Goal: Transaction & Acquisition: Purchase product/service

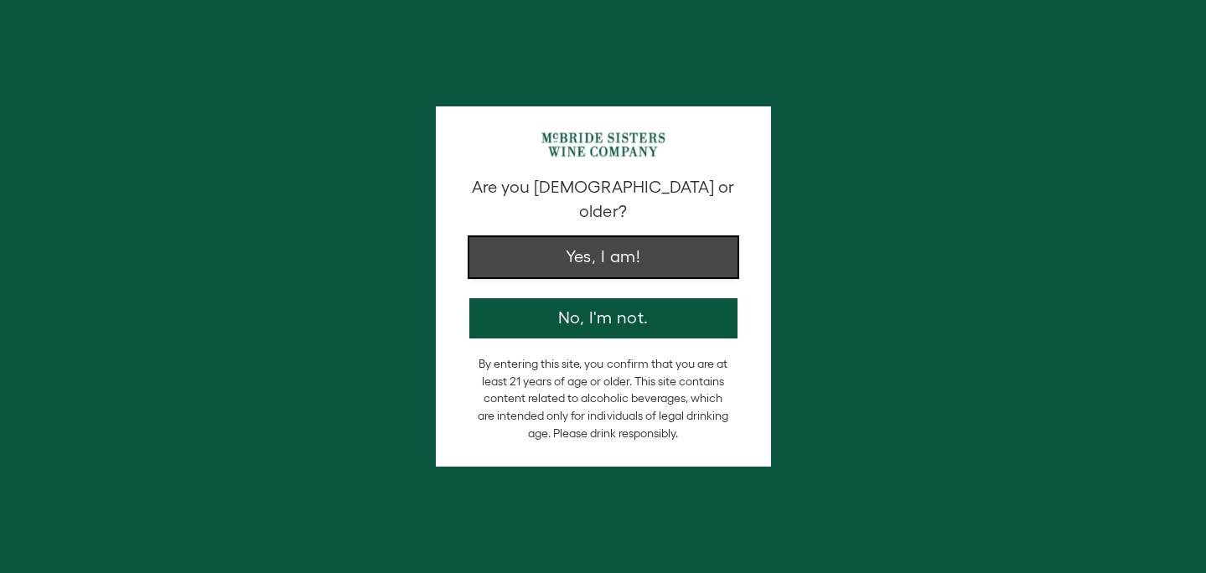
click at [654, 237] on button "Yes, I am!" at bounding box center [603, 257] width 268 height 40
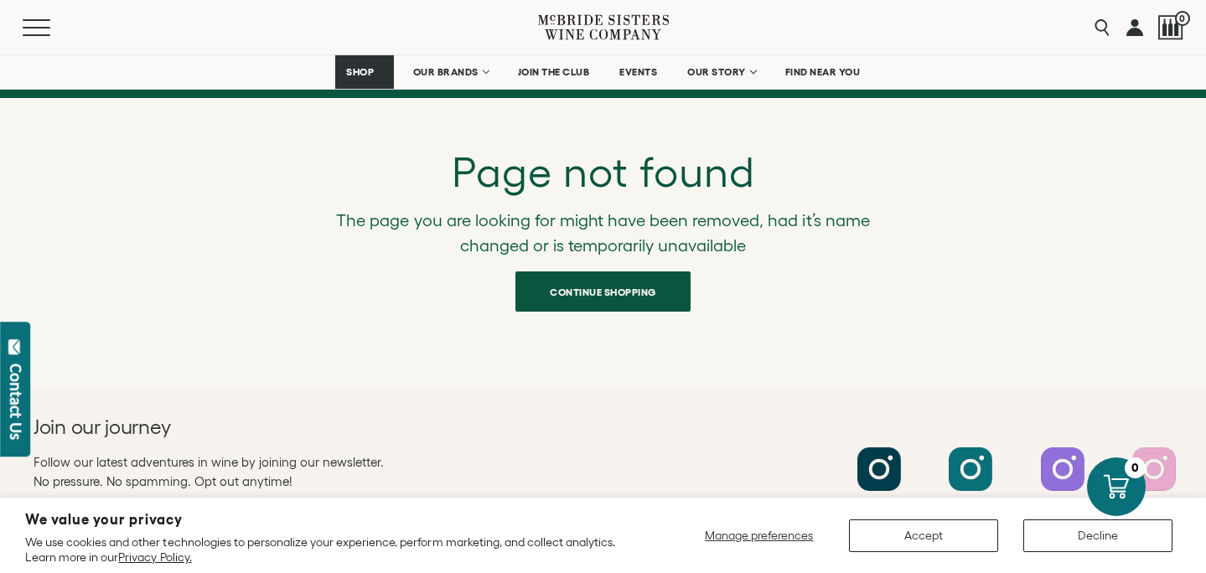
scroll to position [222, 0]
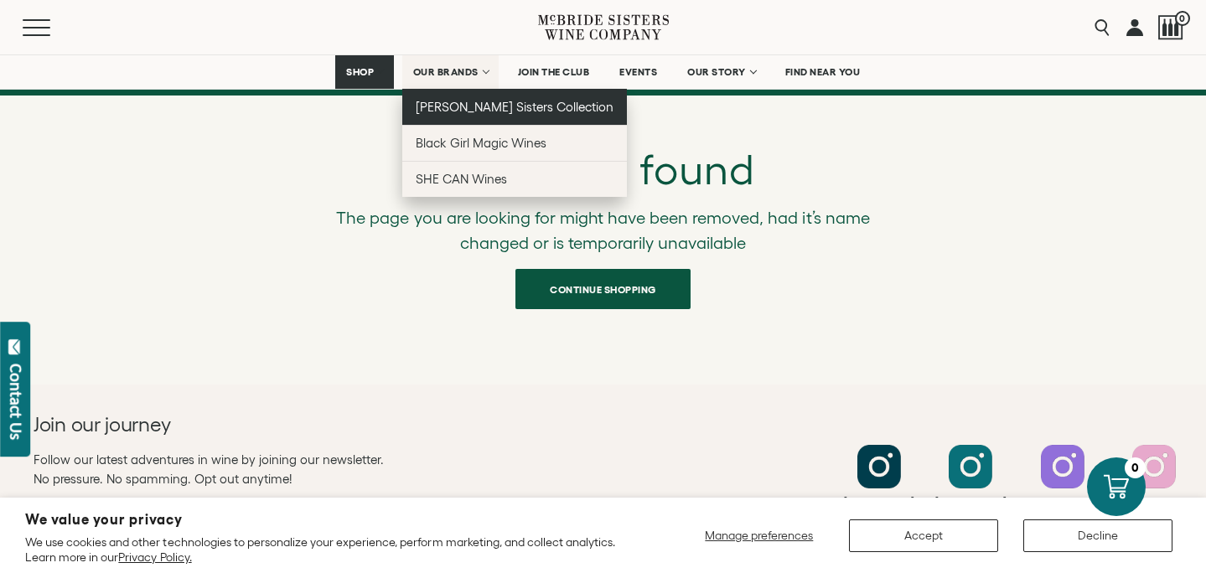
click at [463, 107] on span "[PERSON_NAME] Sisters Collection" at bounding box center [515, 107] width 199 height 14
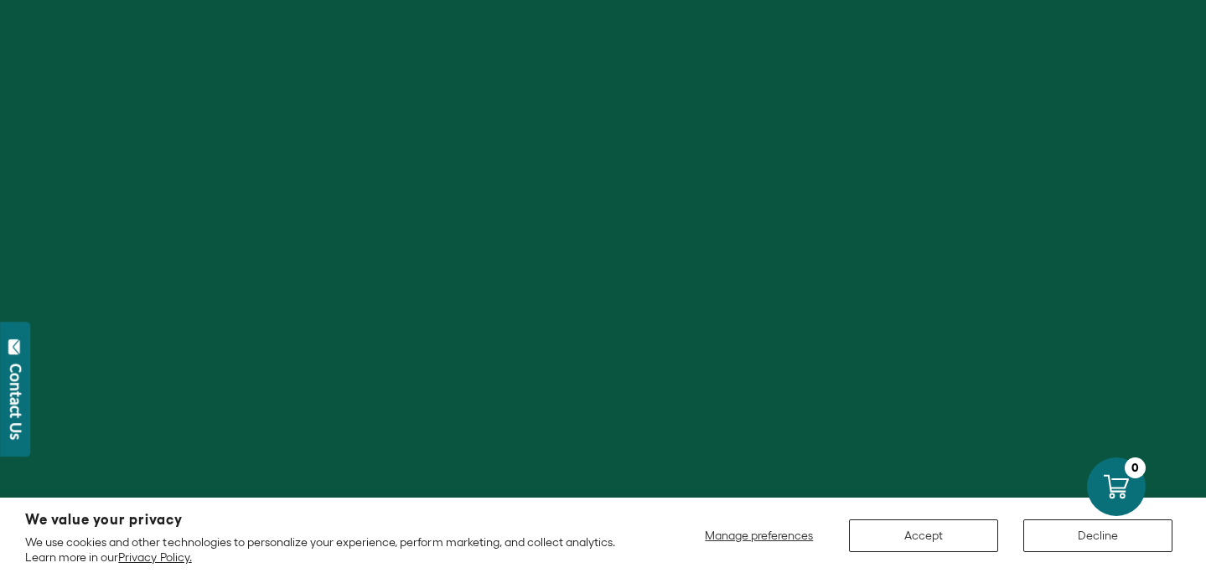
scroll to position [230, 0]
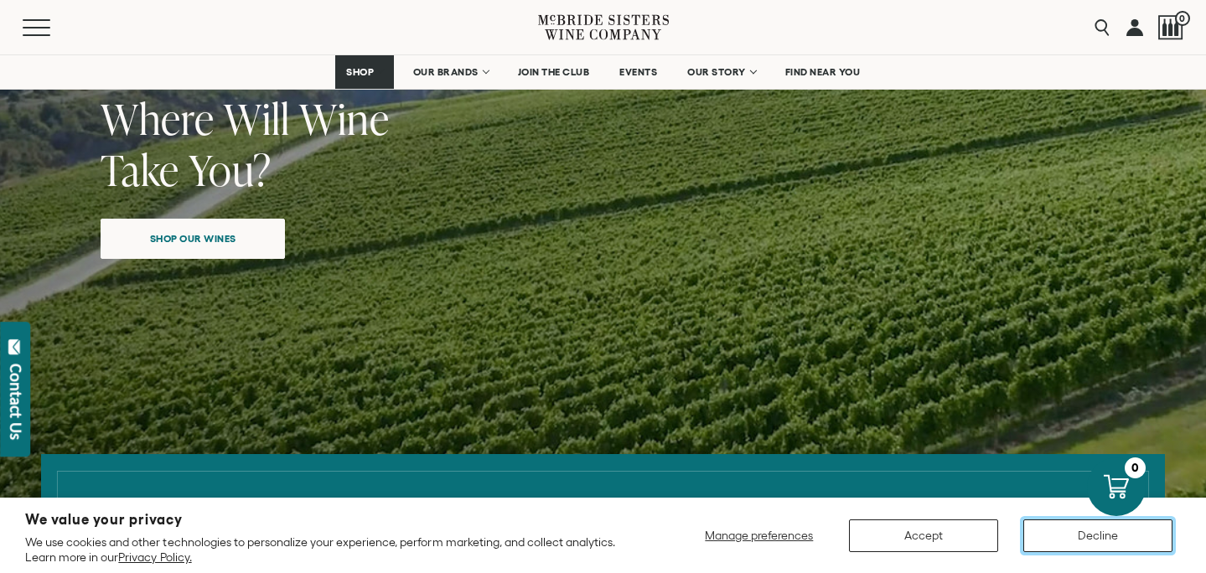
click at [1077, 534] on button "Decline" at bounding box center [1097, 536] width 149 height 33
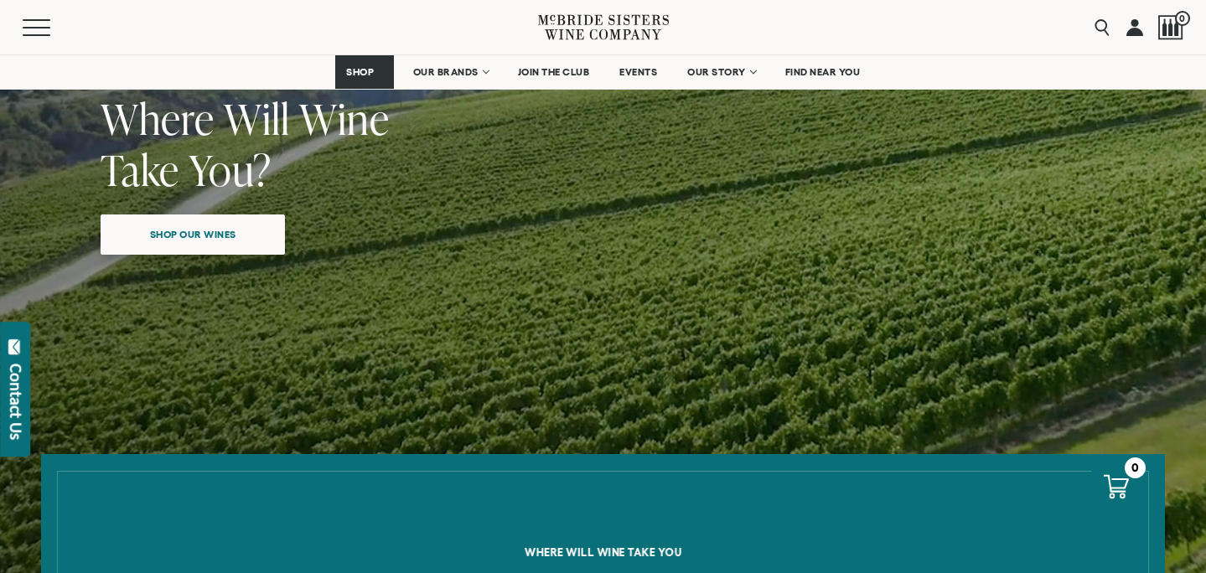
click at [194, 234] on span "Shop our wines" at bounding box center [193, 234] width 145 height 33
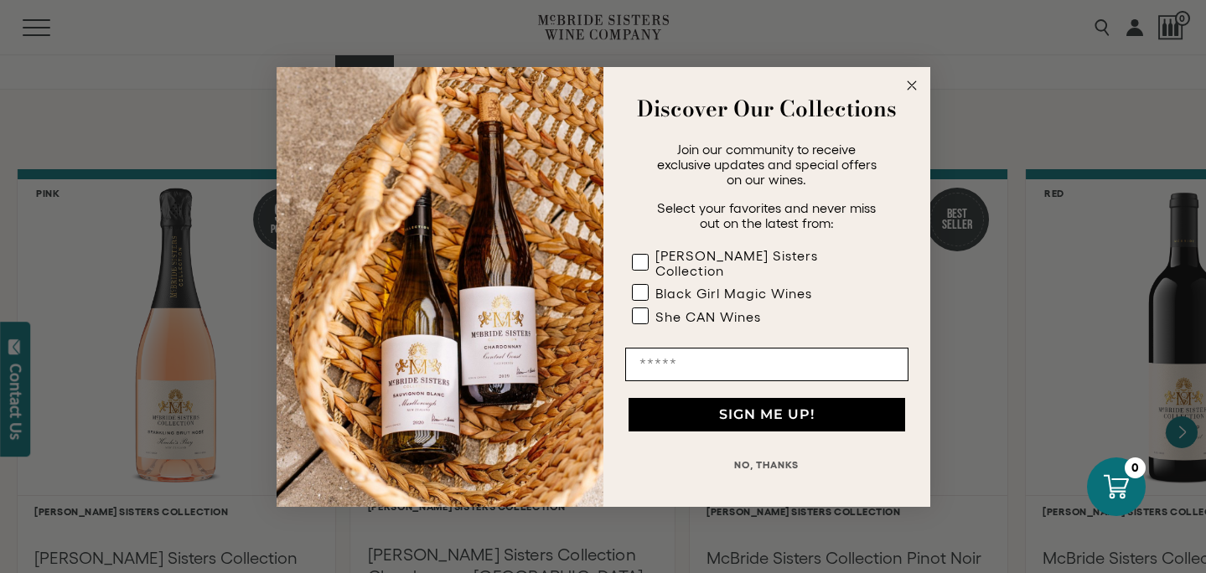
scroll to position [1384, 0]
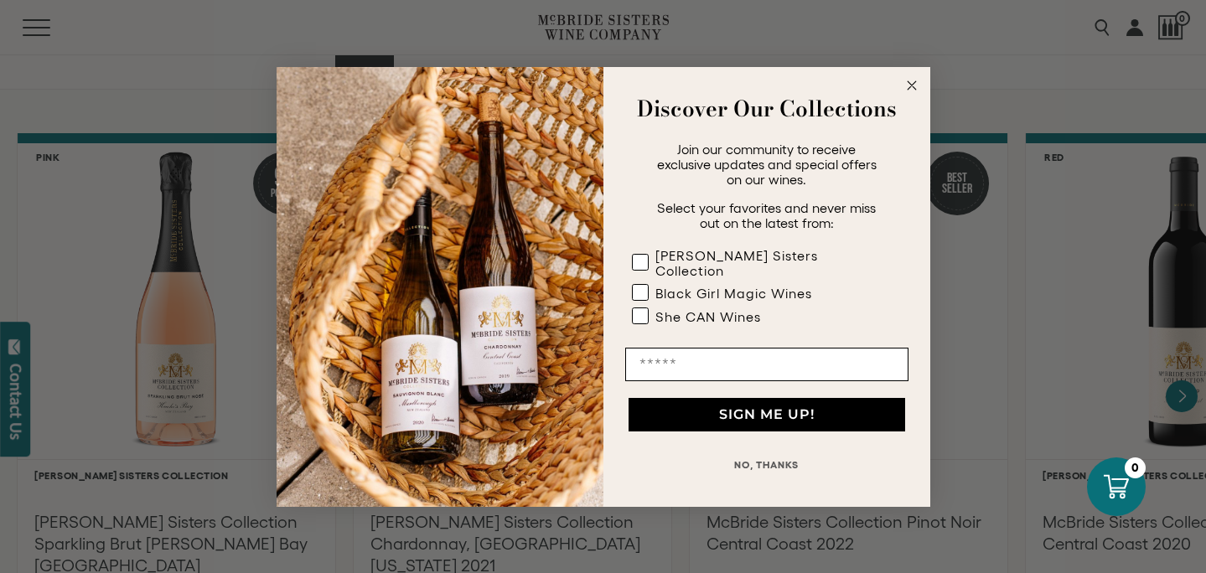
click at [913, 86] on circle "Close dialog" at bounding box center [911, 84] width 19 height 19
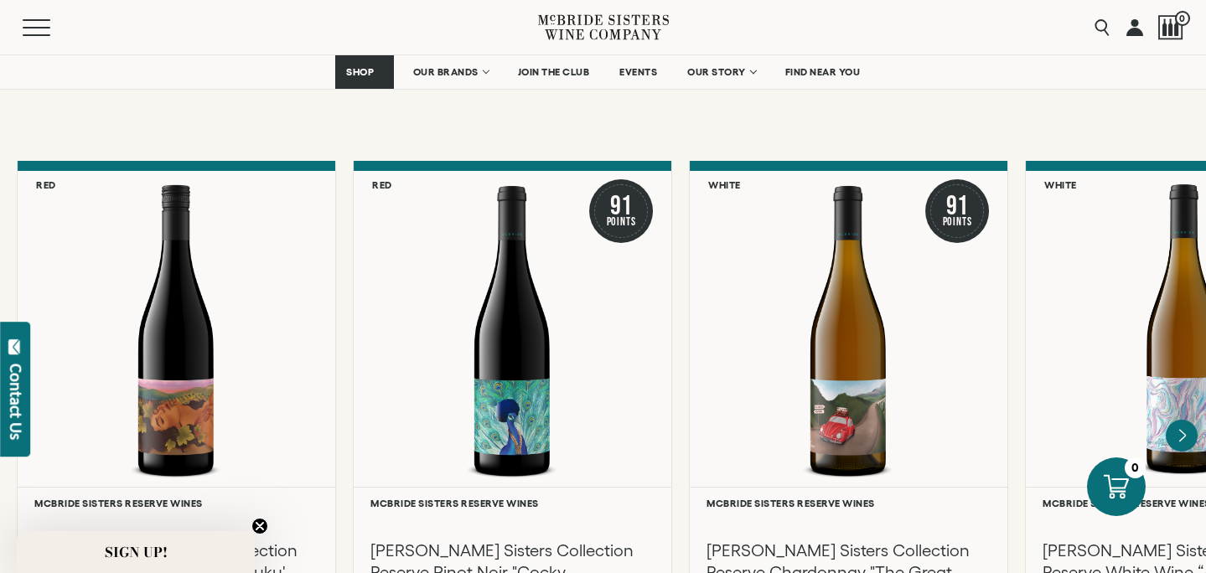
scroll to position [2719, 0]
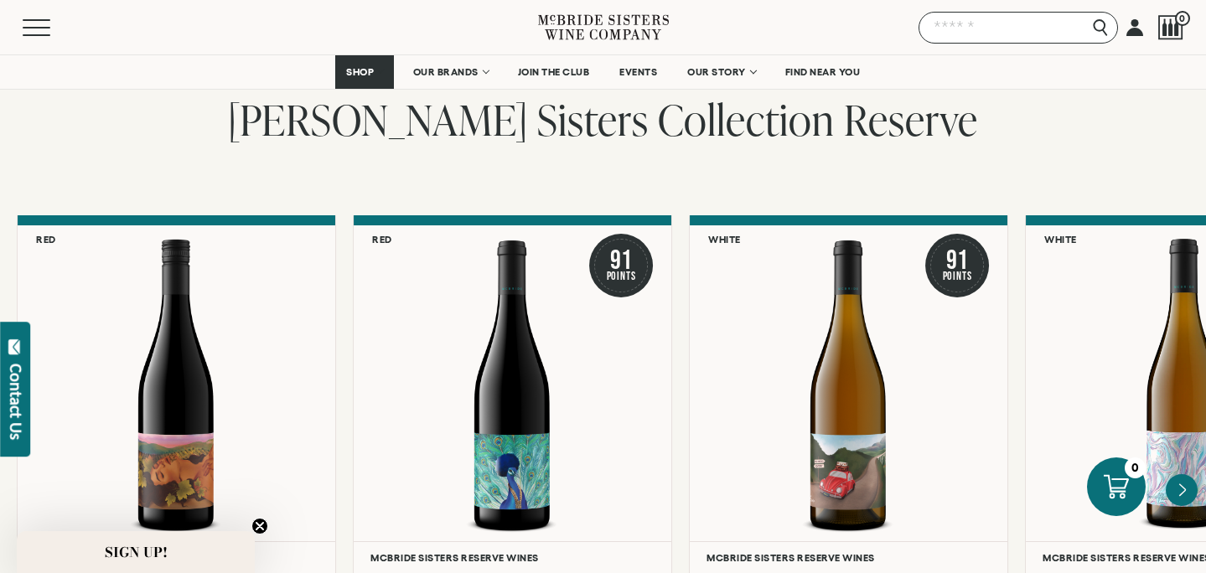
click at [1107, 28] on input "Search" at bounding box center [1017, 28] width 199 height 32
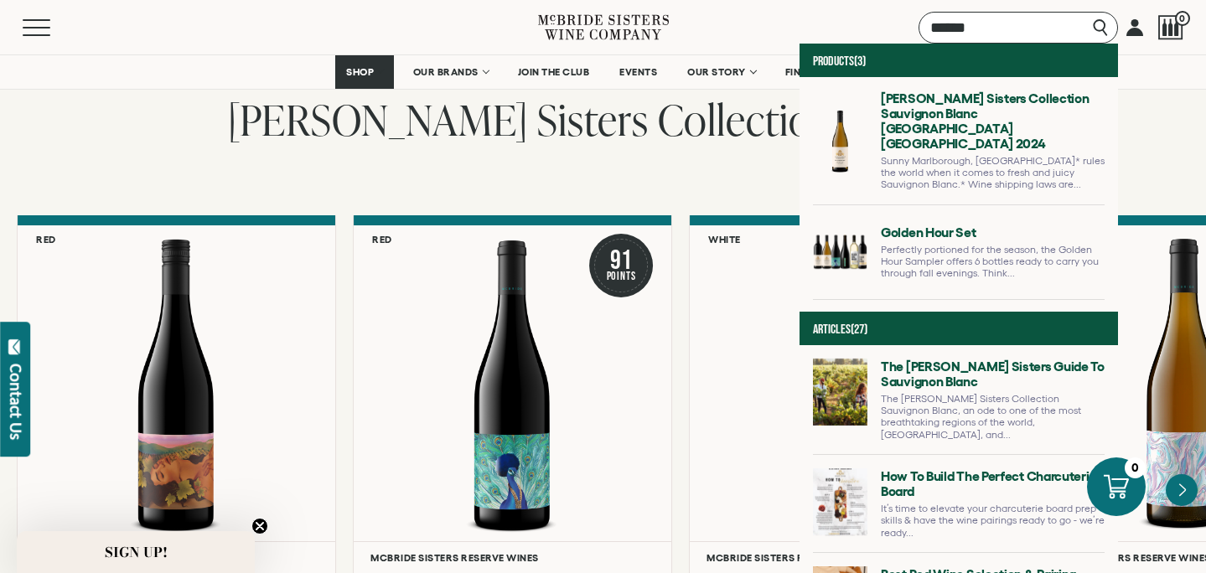
type input "******"
click at [1010, 106] on link at bounding box center [959, 148] width 292 height 114
